Goal: Information Seeking & Learning: Check status

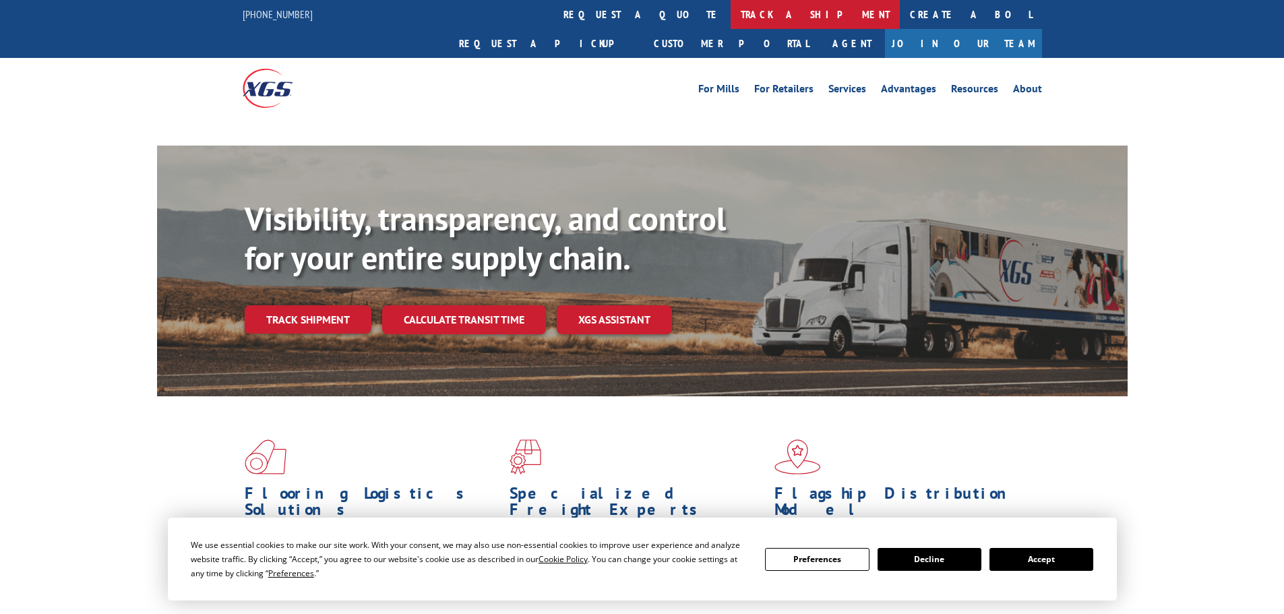
click at [731, 16] on link "track a shipment" at bounding box center [815, 14] width 169 height 29
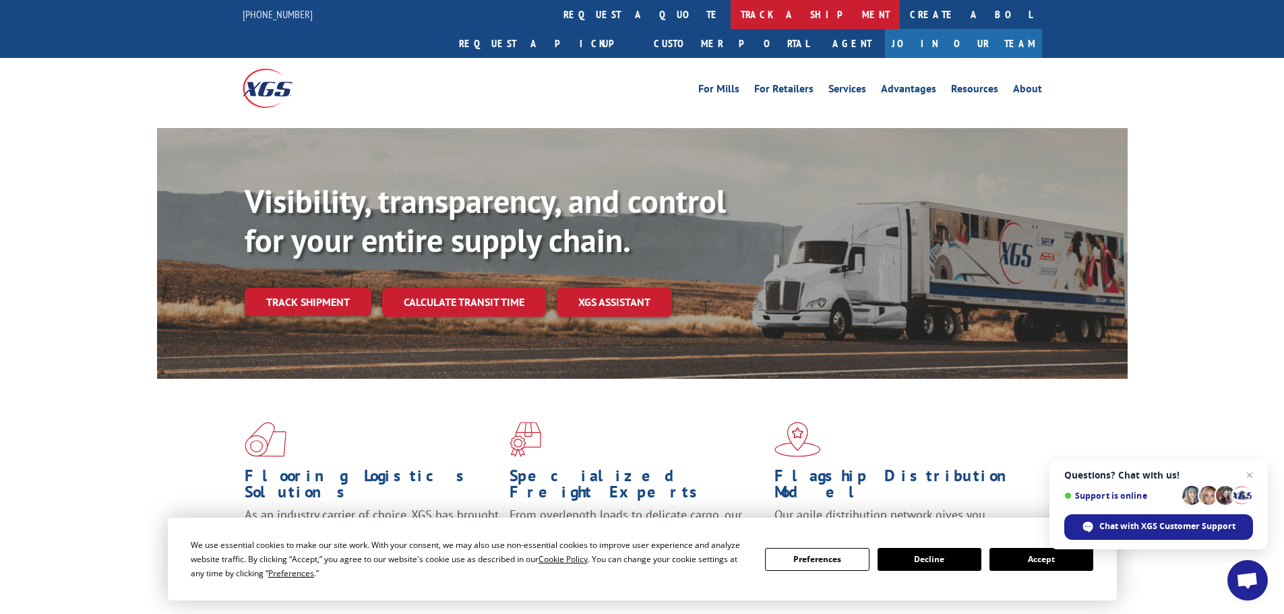
click at [731, 16] on link "track a shipment" at bounding box center [815, 14] width 169 height 29
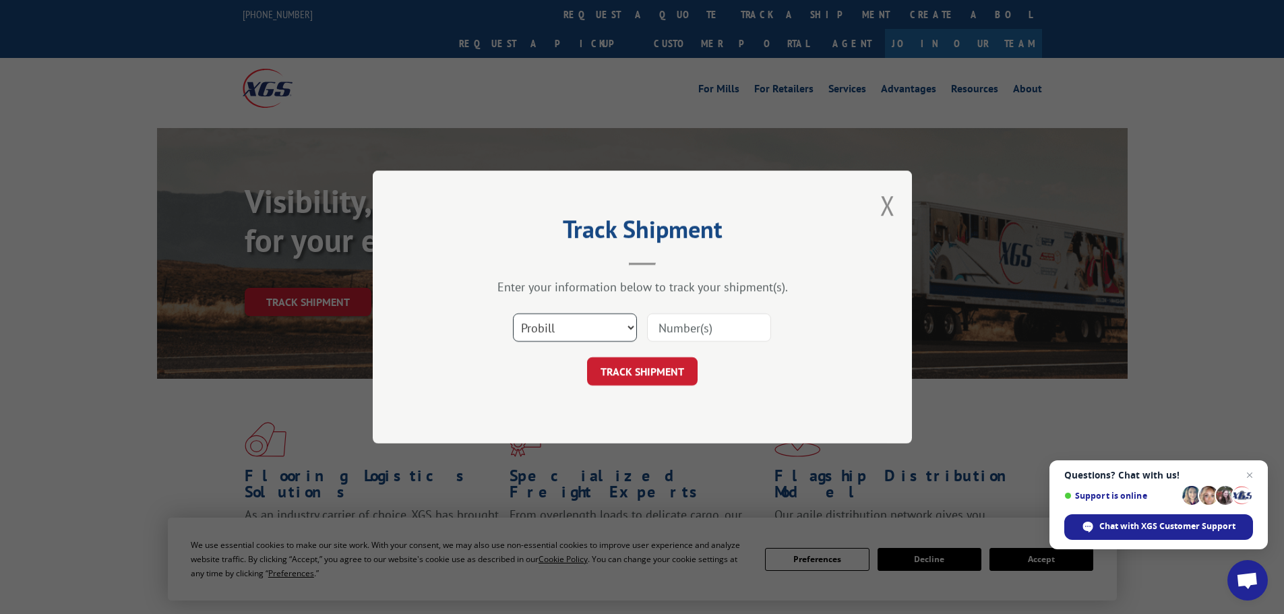
click at [588, 340] on select "Select category... Probill BOL PO" at bounding box center [575, 327] width 124 height 28
select select "bol"
click at [513, 313] on select "Select category... Probill BOL PO" at bounding box center [575, 327] width 124 height 28
click at [673, 338] on input at bounding box center [709, 327] width 124 height 28
paste input "5522232"
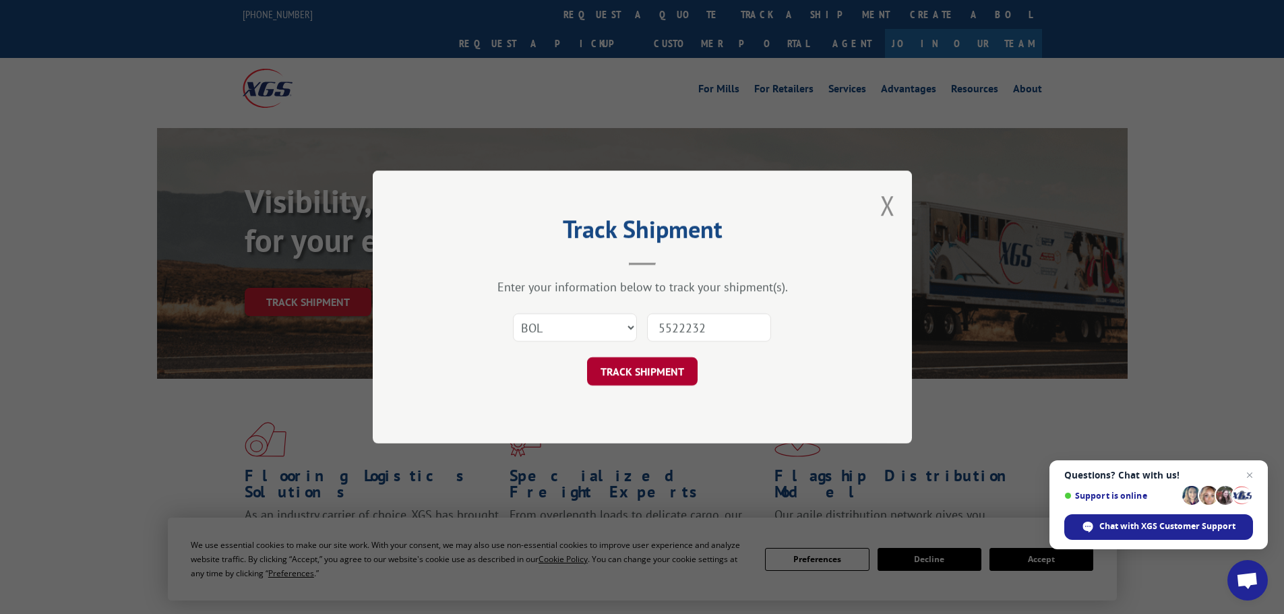
type input "5522232"
click at [655, 375] on button "TRACK SHIPMENT" at bounding box center [642, 371] width 111 height 28
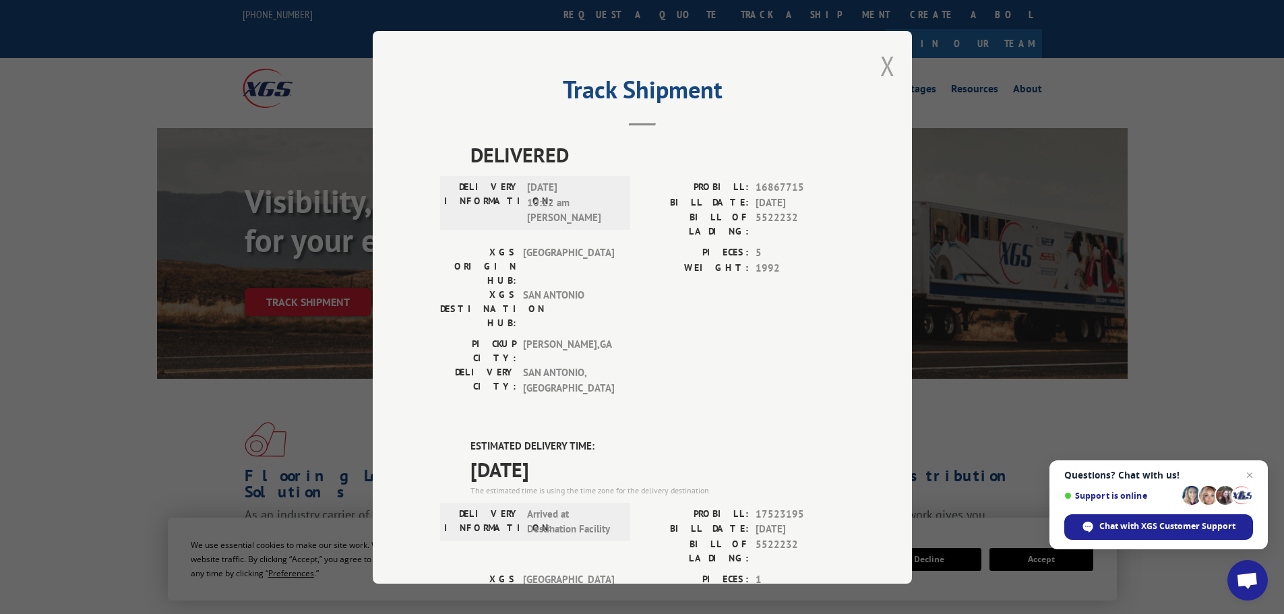
click at [887, 73] on button "Close modal" at bounding box center [887, 66] width 15 height 36
